Goal: Information Seeking & Learning: Check status

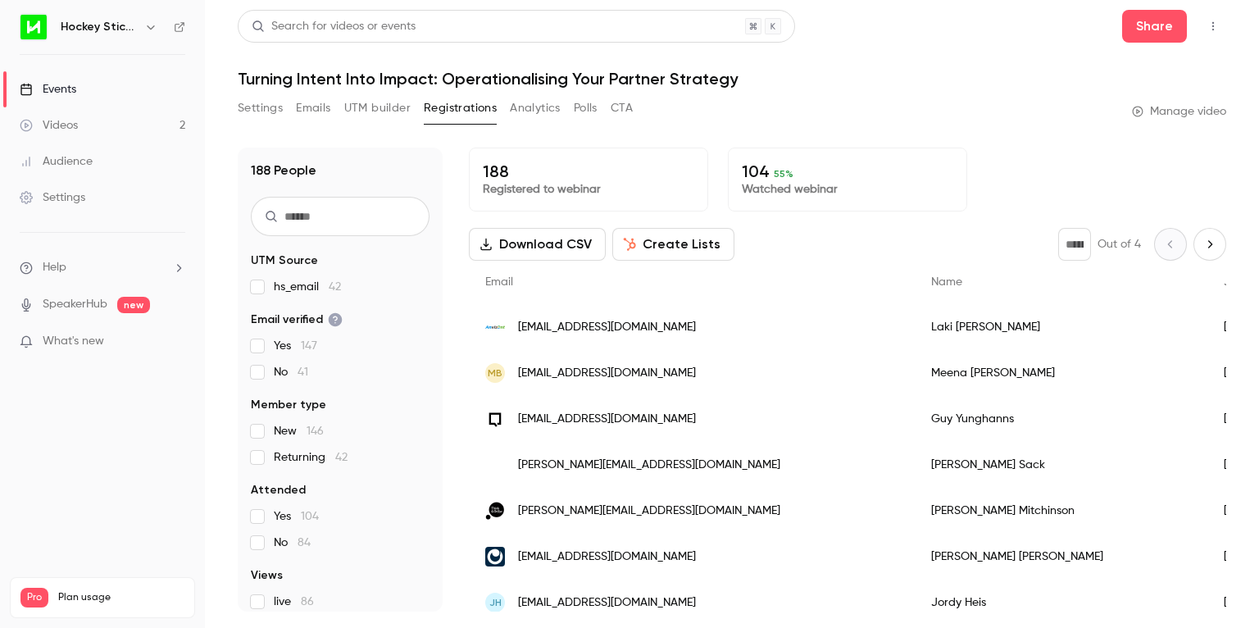
click at [496, 171] on p "188" at bounding box center [588, 171] width 211 height 20
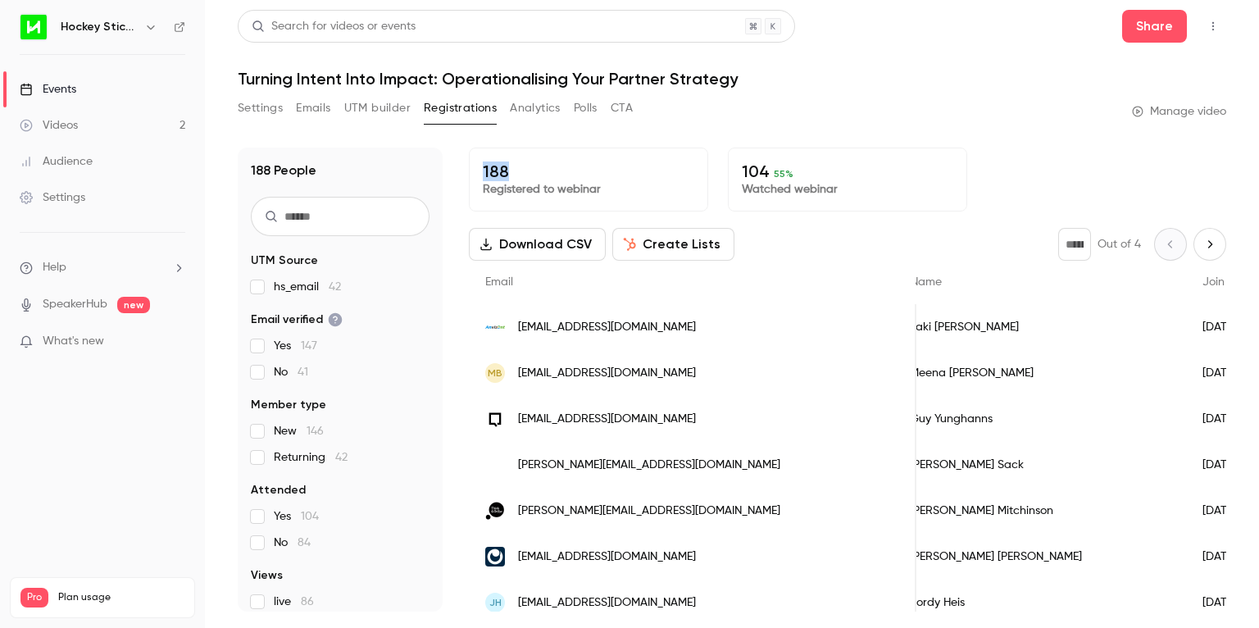
scroll to position [0, 30]
click at [84, 124] on link "Videos 2" at bounding box center [102, 125] width 205 height 36
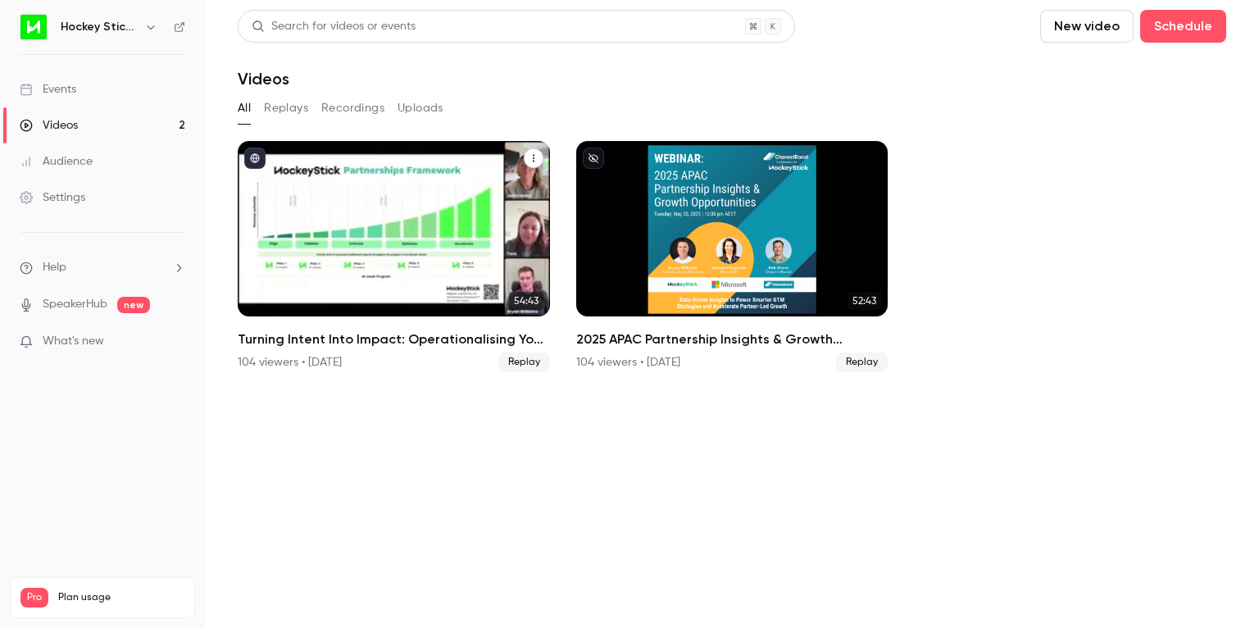
click at [389, 226] on div "Turning Intent Into Impact: Operationalising Your Partner Strategy" at bounding box center [394, 228] width 312 height 175
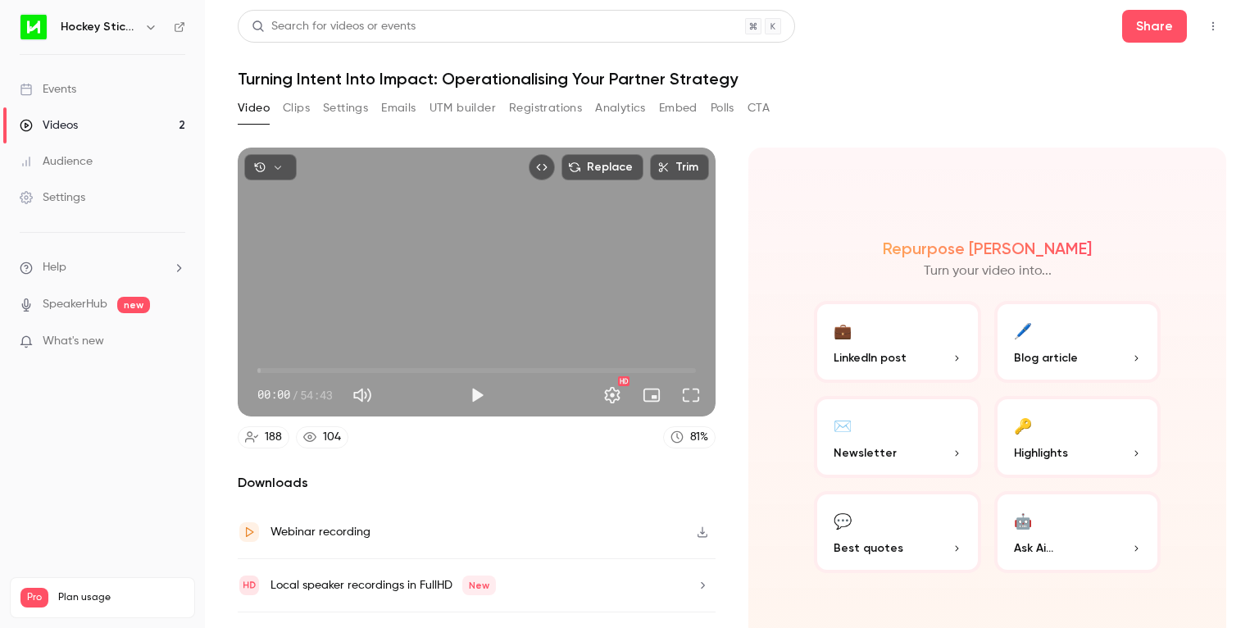
click at [321, 434] on link "104" at bounding box center [322, 437] width 52 height 22
